Goal: Check status: Check status

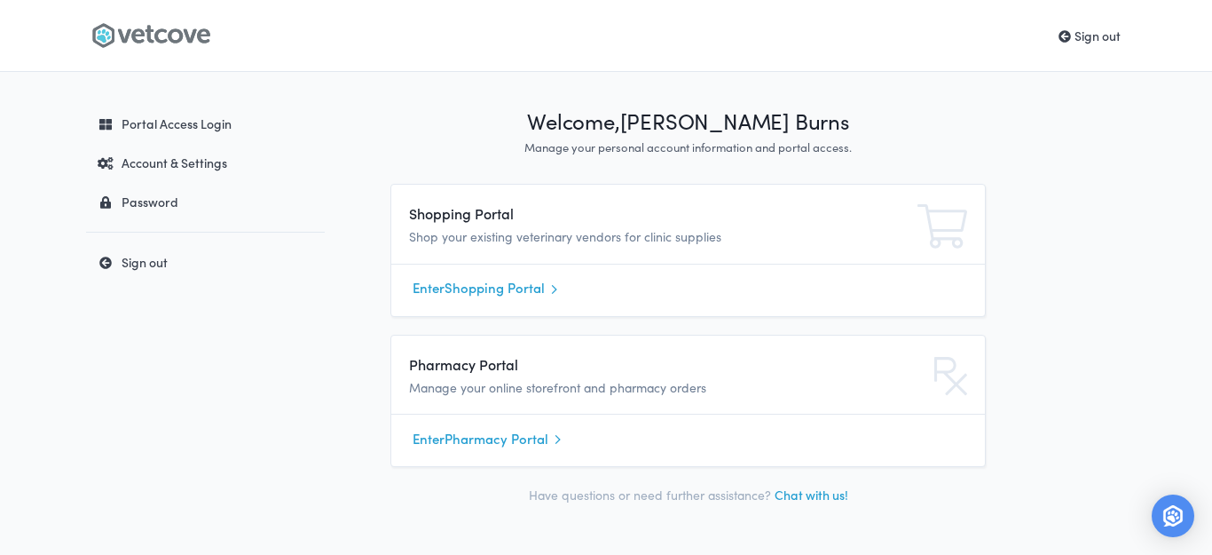
click at [514, 288] on link "Enter Shopping Portal" at bounding box center [688, 288] width 551 height 27
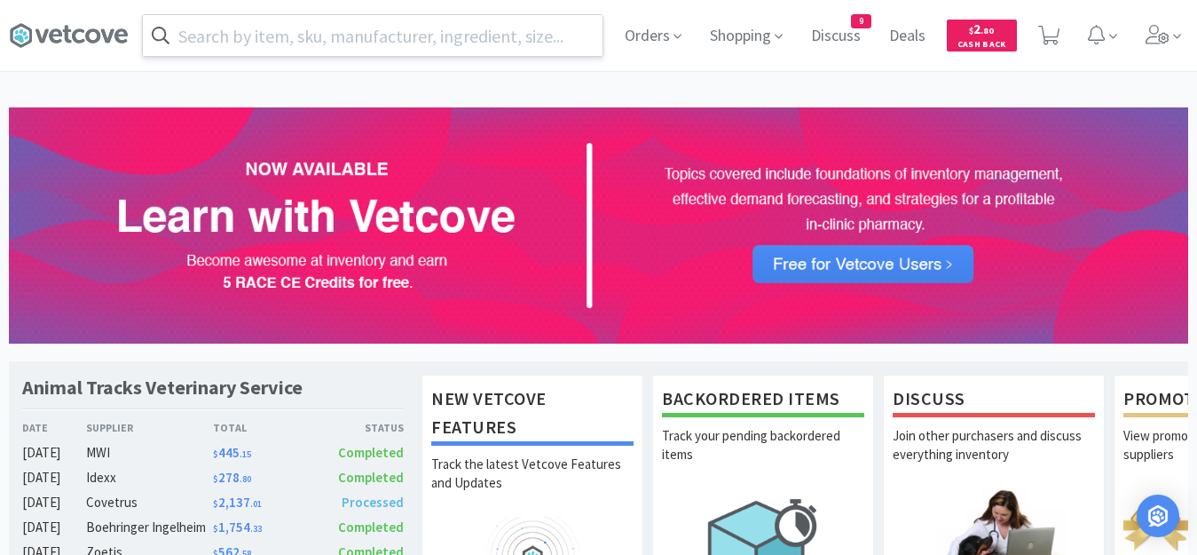
click at [309, 39] on input "text" at bounding box center [373, 35] width 460 height 41
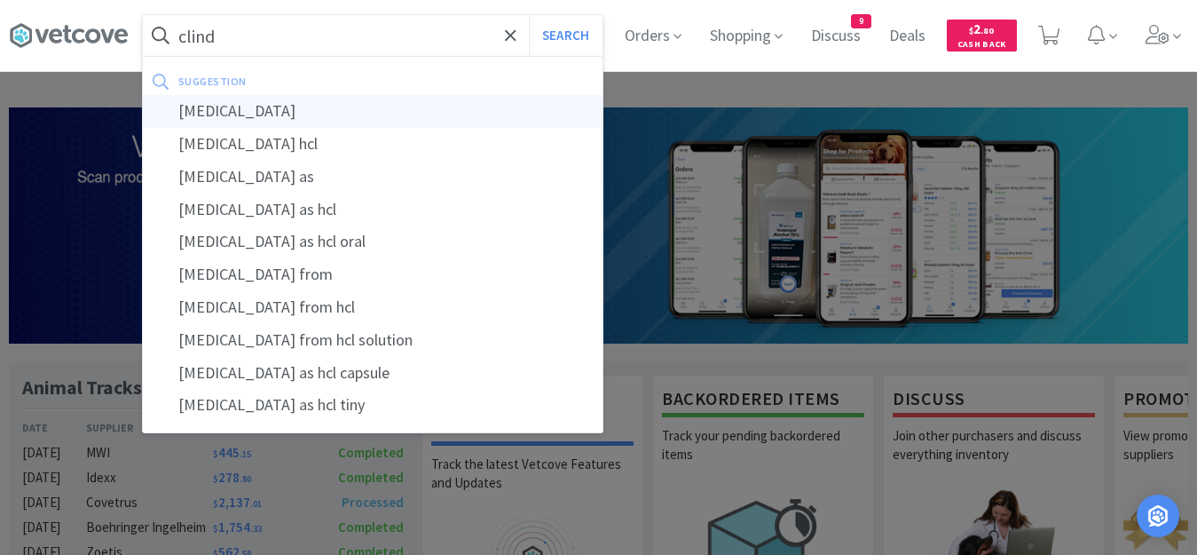
click at [219, 119] on div "[MEDICAL_DATA]" at bounding box center [373, 111] width 460 height 33
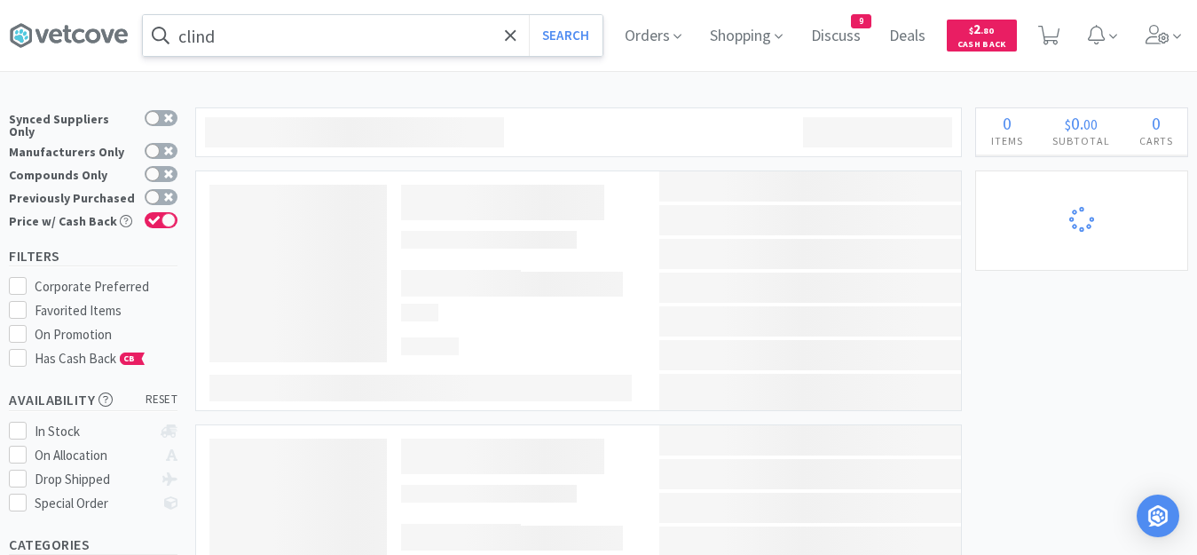
type input "[MEDICAL_DATA]"
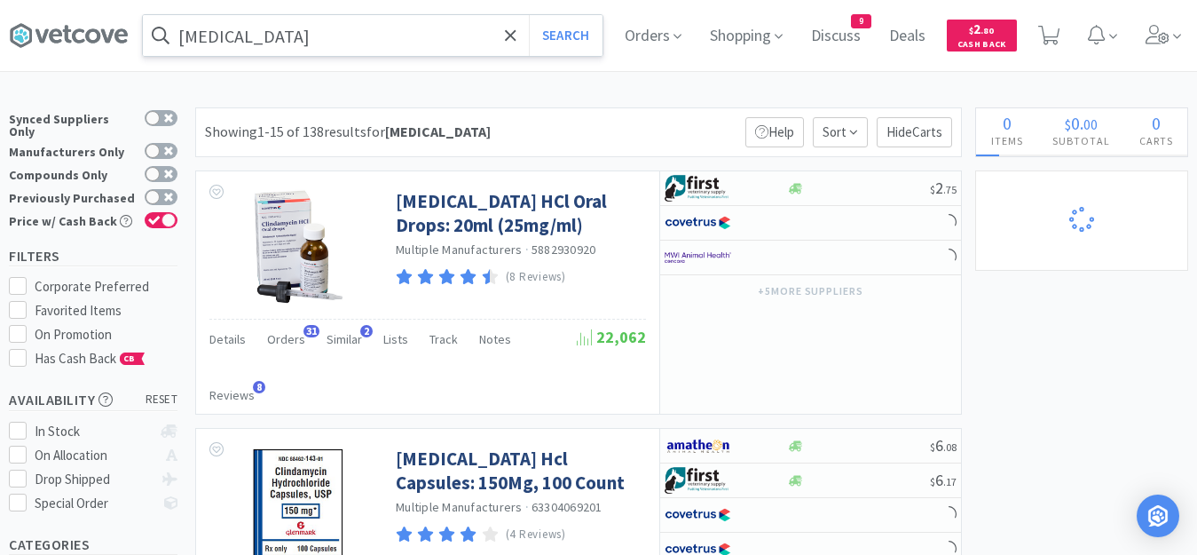
select select "1"
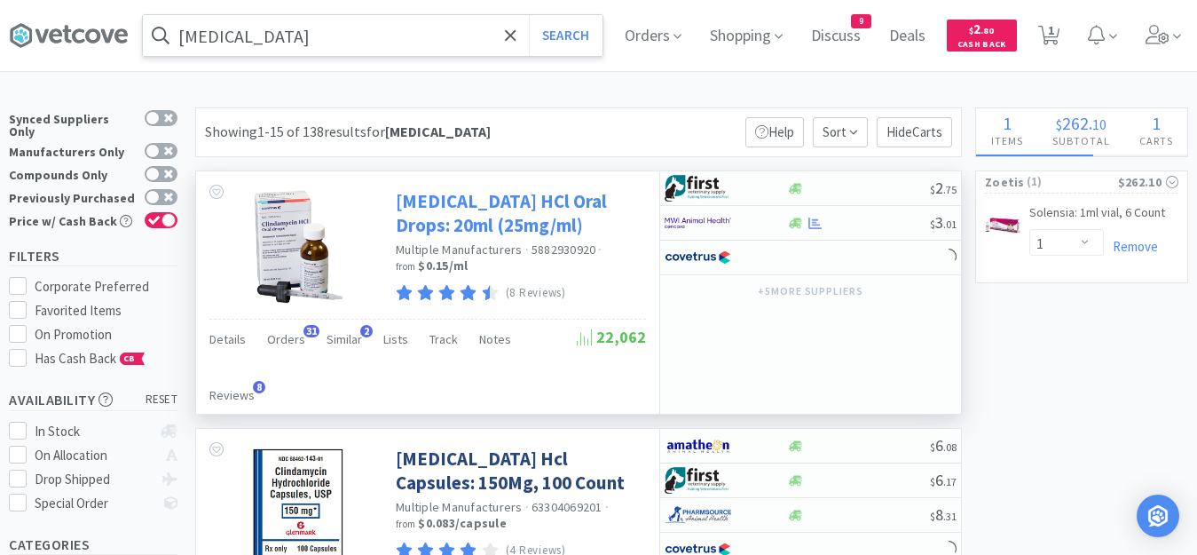
select select "10"
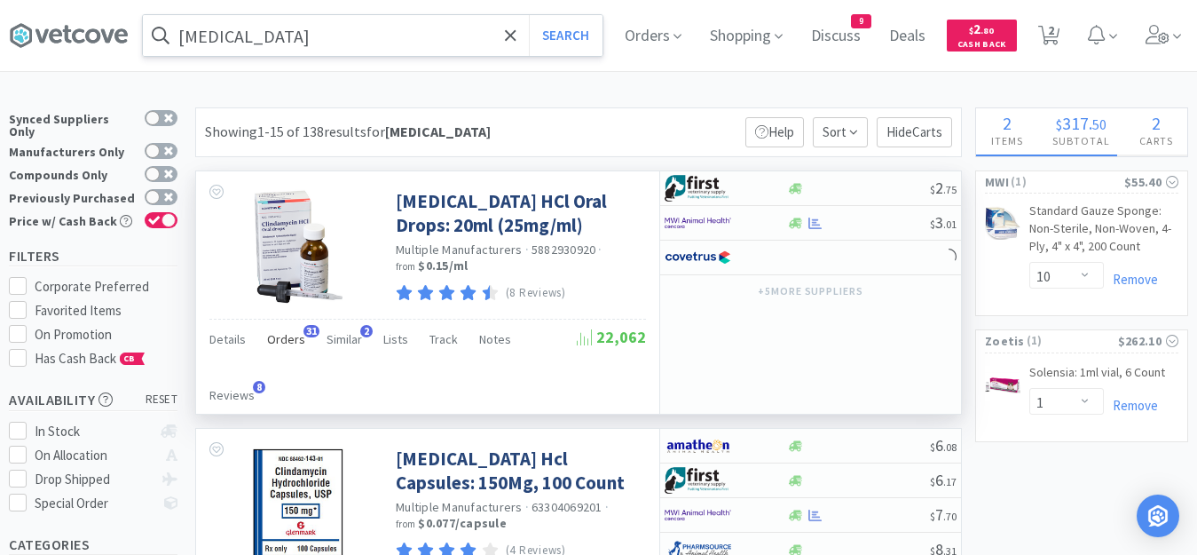
click at [273, 342] on span "Orders" at bounding box center [286, 339] width 38 height 16
click at [282, 339] on span "Orders" at bounding box center [286, 339] width 38 height 16
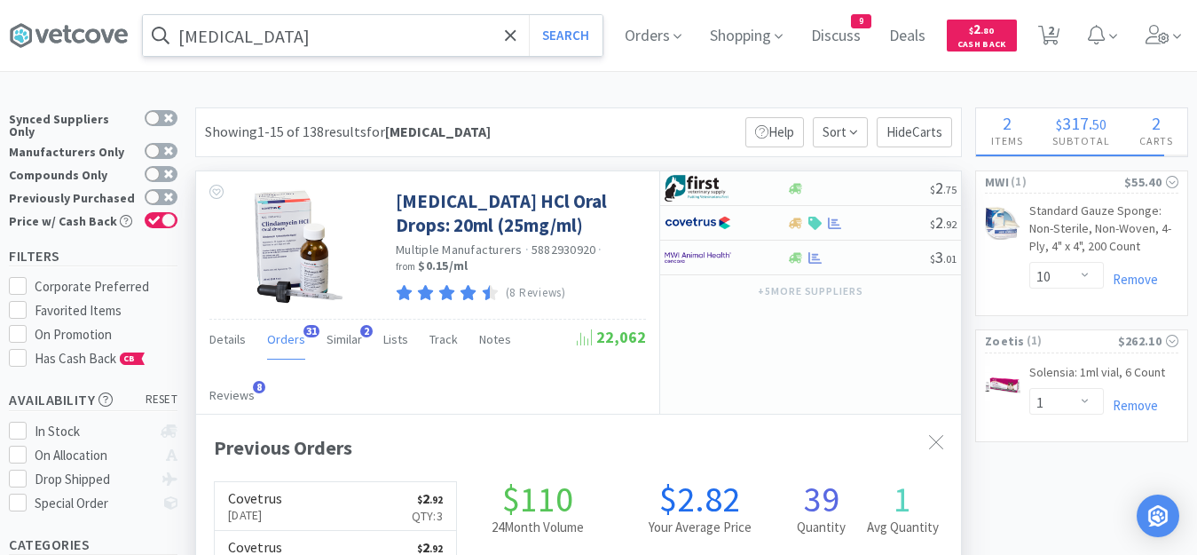
scroll to position [476, 765]
click at [331, 482] on link "Covetrus [DATE] $ 2 . 92 Qty: 3" at bounding box center [335, 506] width 241 height 49
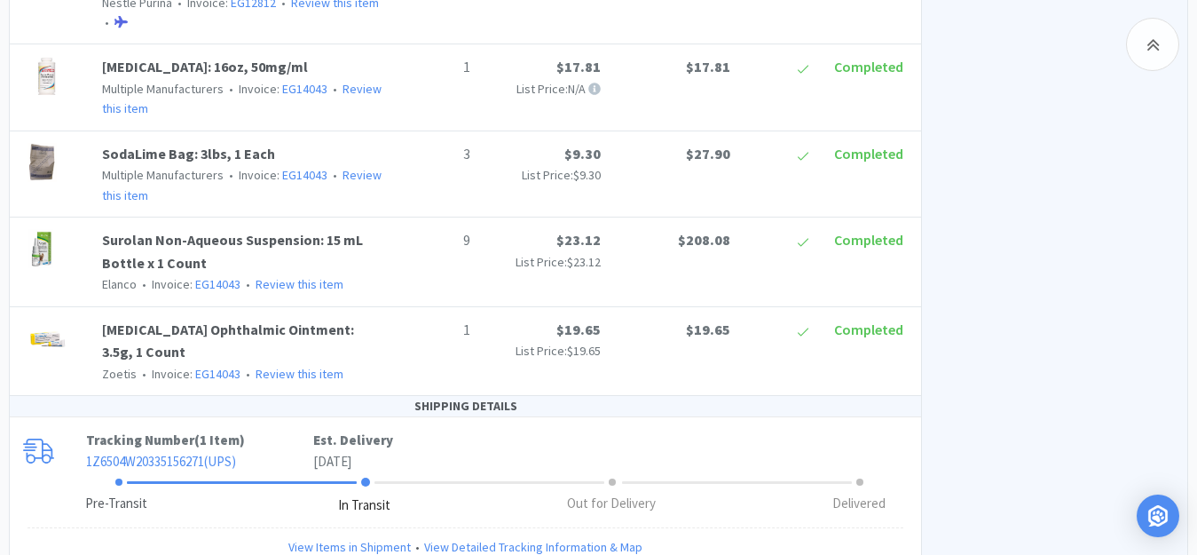
scroll to position [3289, 0]
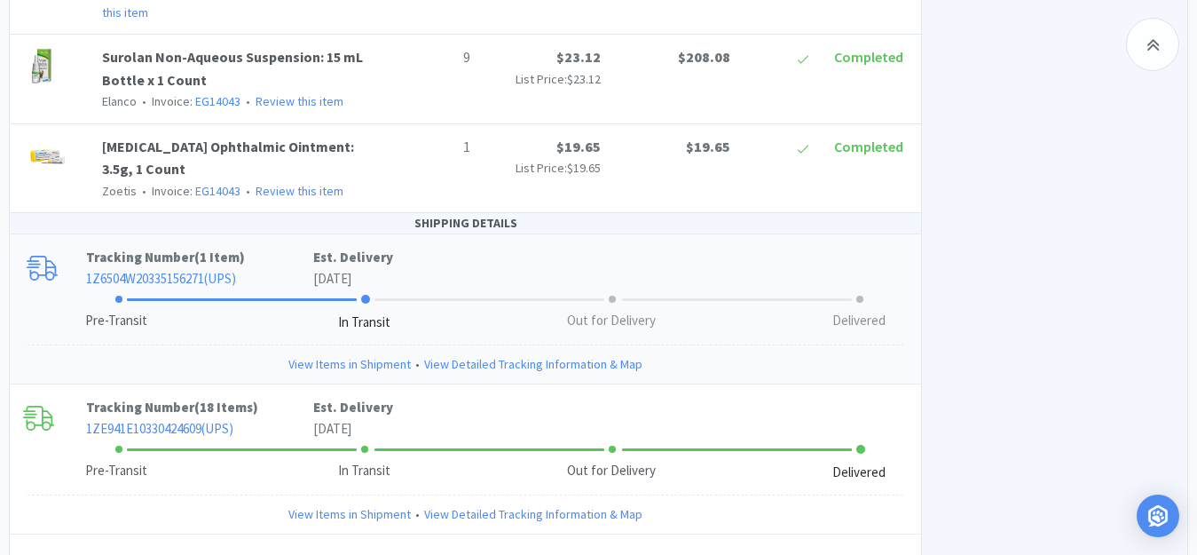
click at [353, 354] on link "View Items in Shipment" at bounding box center [349, 364] width 122 height 20
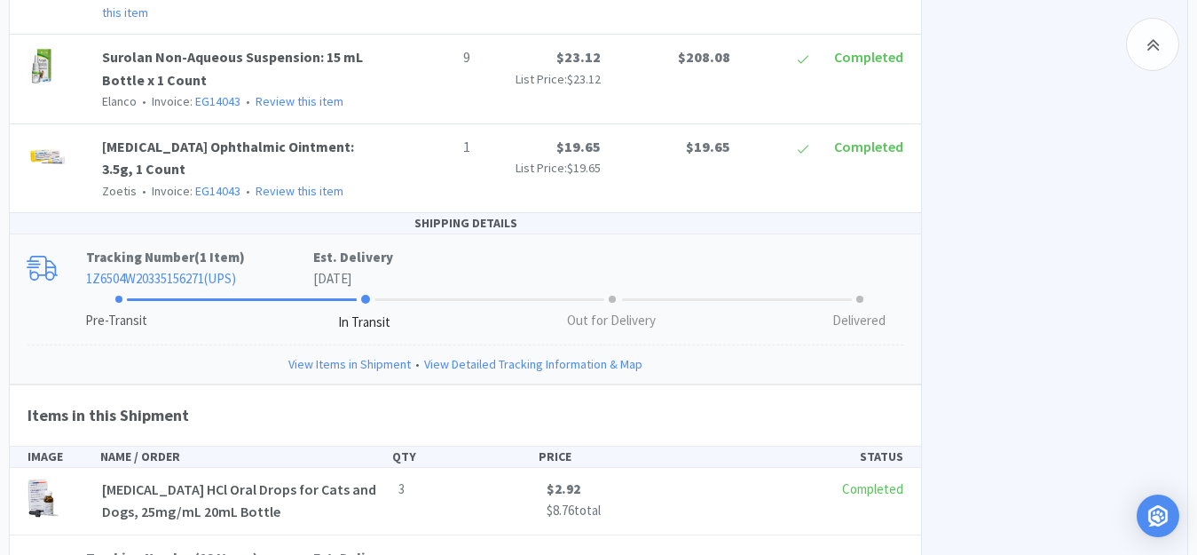
click at [148, 270] on link "1Z6504W20335156271 ( UPS )" at bounding box center [161, 278] width 150 height 17
